Goal: Find specific page/section: Find specific page/section

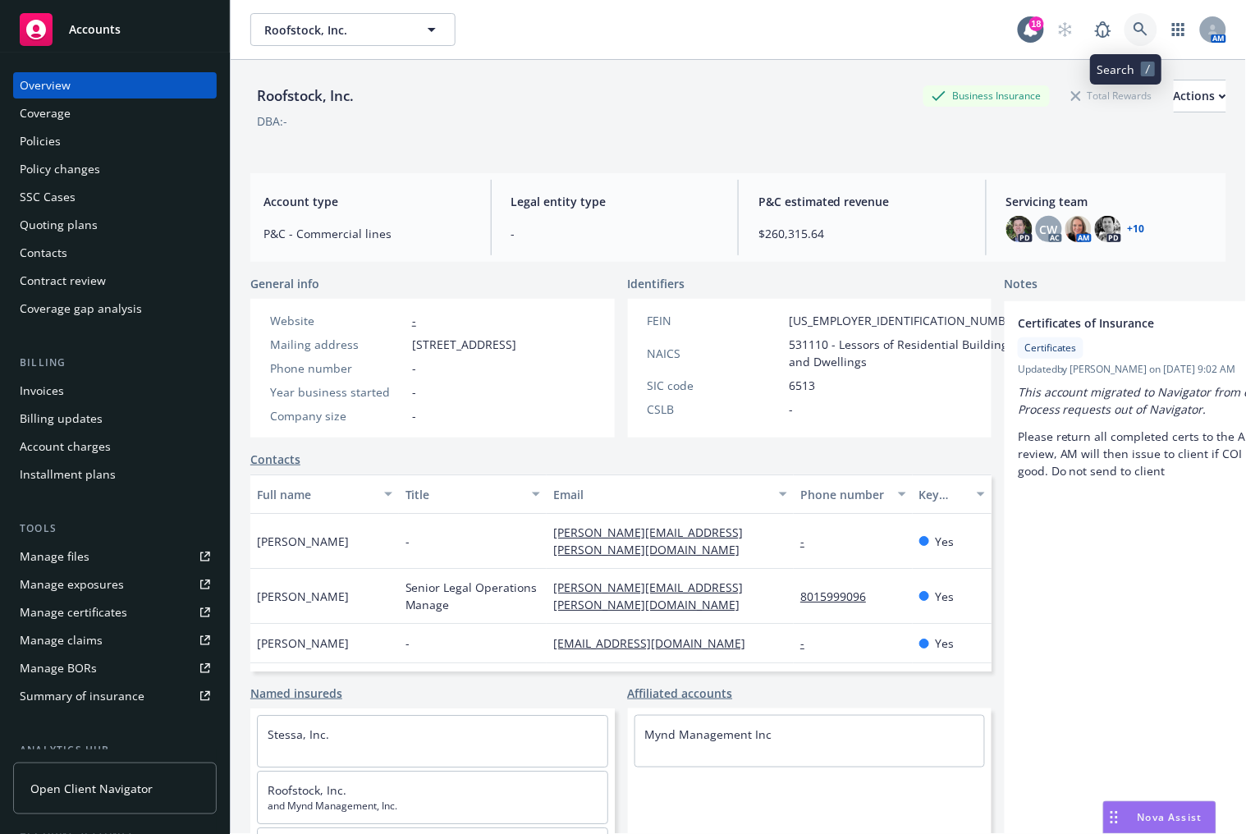
click at [1129, 37] on link at bounding box center [1141, 29] width 33 height 33
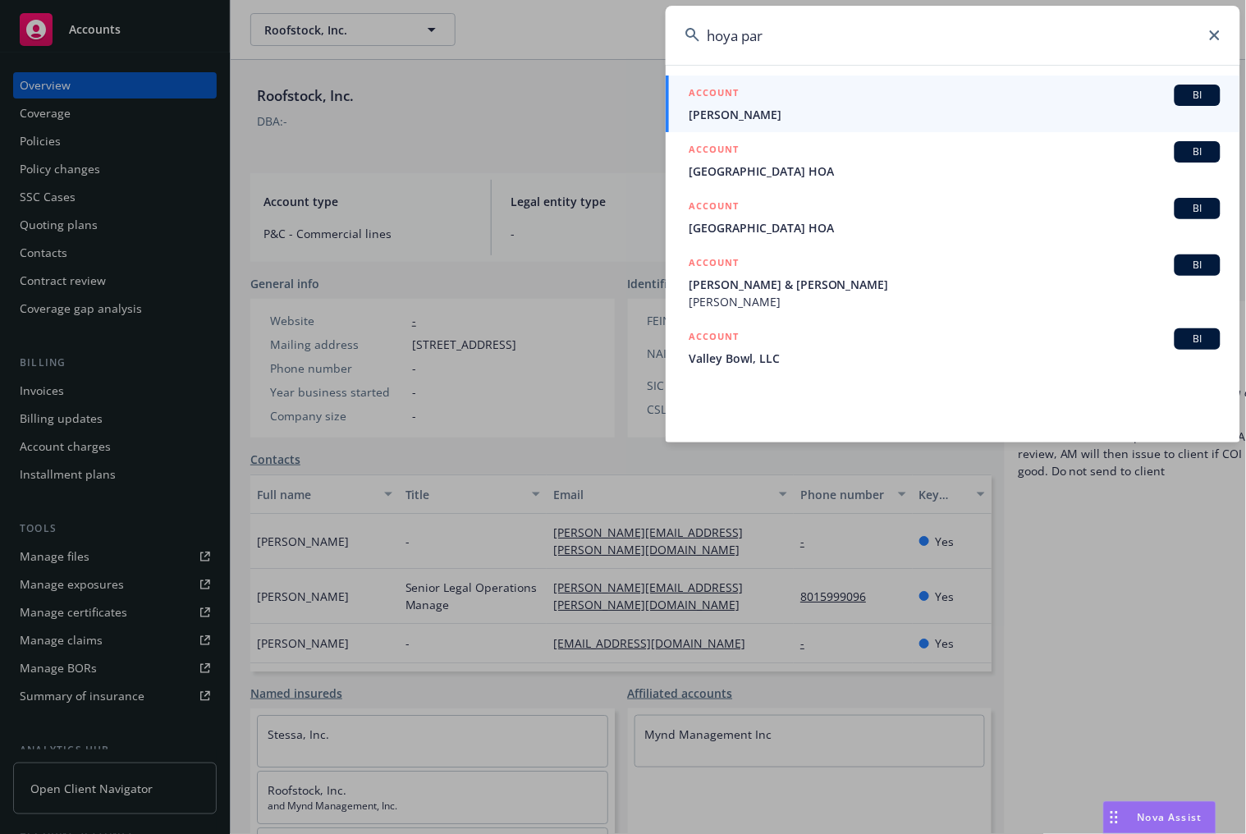
drag, startPoint x: 778, startPoint y: 37, endPoint x: 653, endPoint y: 38, distance: 125.6
click at [653, 38] on div "hoya par ACCOUNT BI [PERSON_NAME] ACCOUNT BI [GEOGRAPHIC_DATA] HOA ACCOUNT BI […" at bounding box center [623, 417] width 1246 height 834
paste input "Triterra Realty Group"
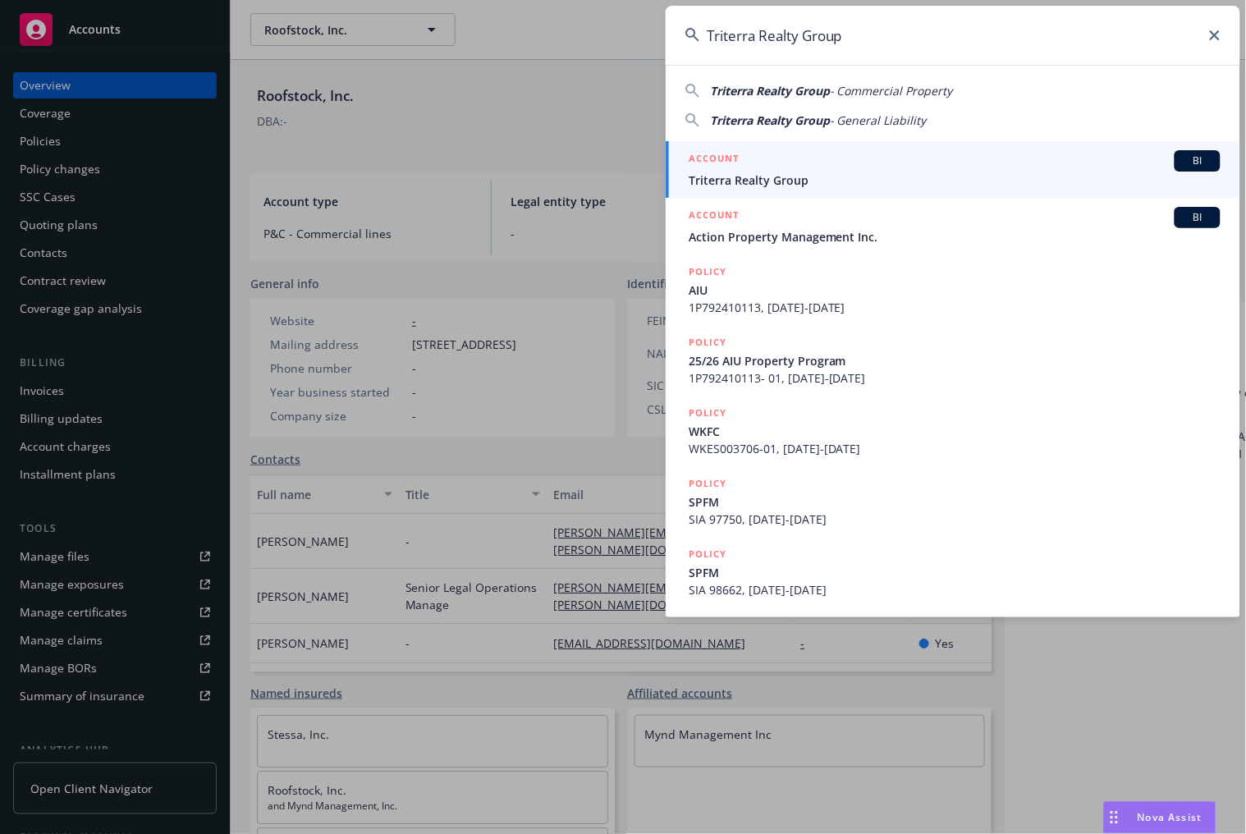
type input "Triterra Realty Group"
click at [1185, 158] on span "BI" at bounding box center [1197, 161] width 33 height 15
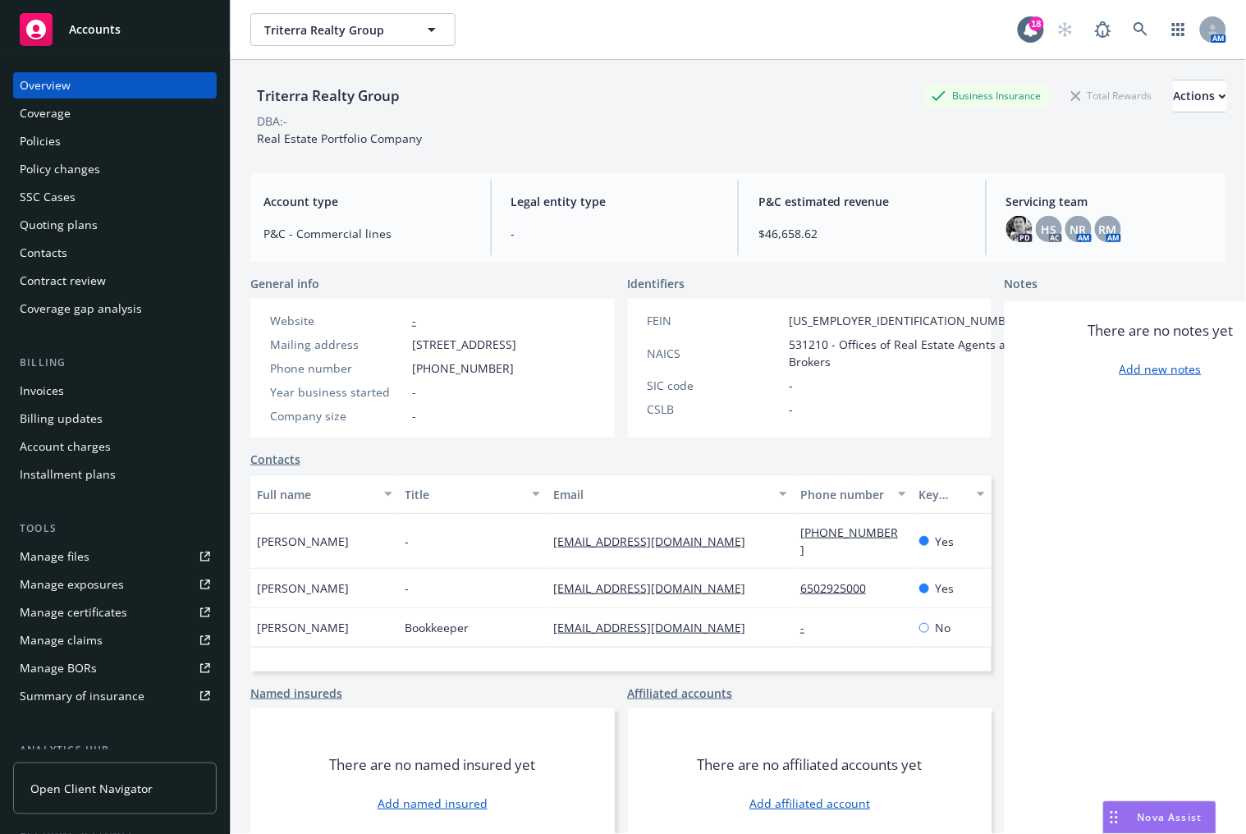
click at [29, 140] on div "Policies" at bounding box center [40, 141] width 41 height 26
